Goal: Task Accomplishment & Management: Use online tool/utility

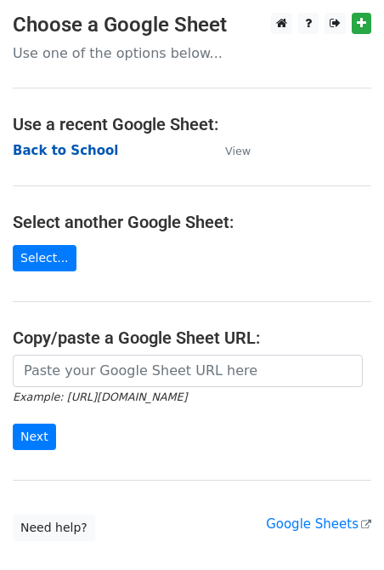
click at [31, 153] on strong "Back to School" at bounding box center [65, 150] width 105 height 15
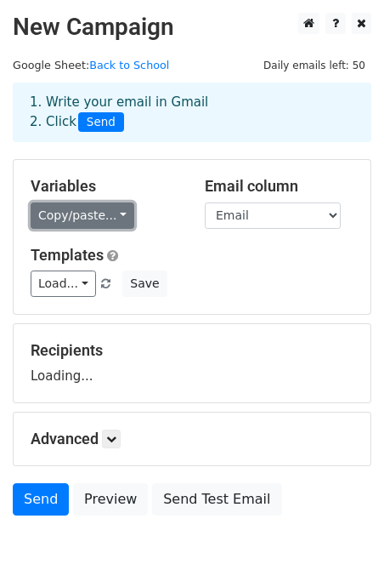
click at [65, 216] on link "Copy/paste..." at bounding box center [83, 215] width 104 height 26
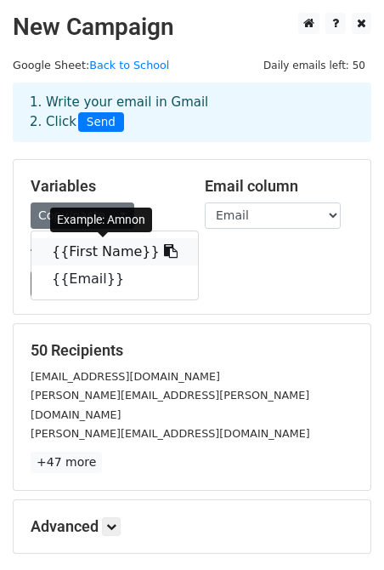
click at [65, 242] on link "{{First Name}}" at bounding box center [114, 251] width 167 height 27
